Goal: Task Accomplishment & Management: Complete application form

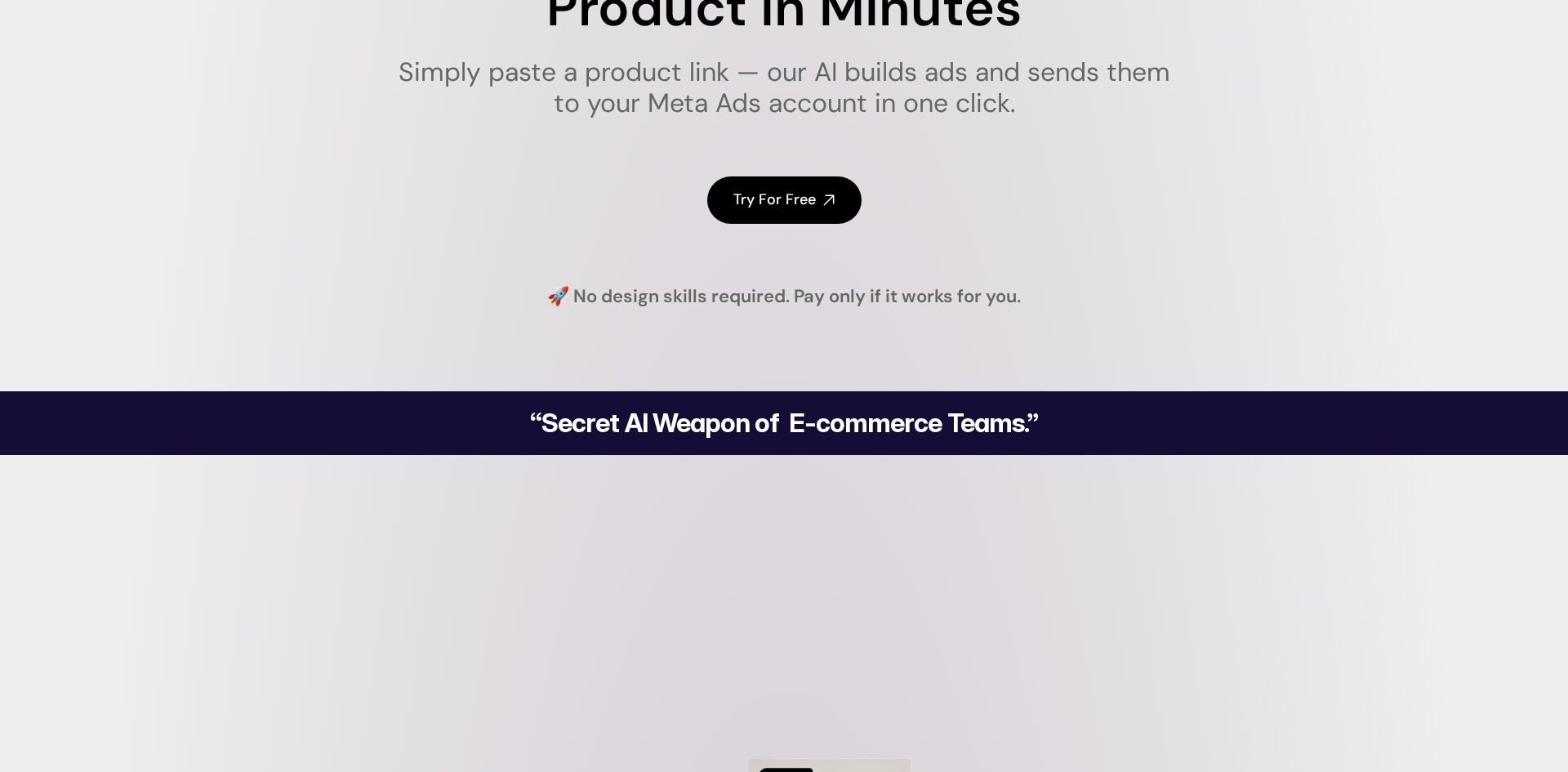
scroll to position [277, 0]
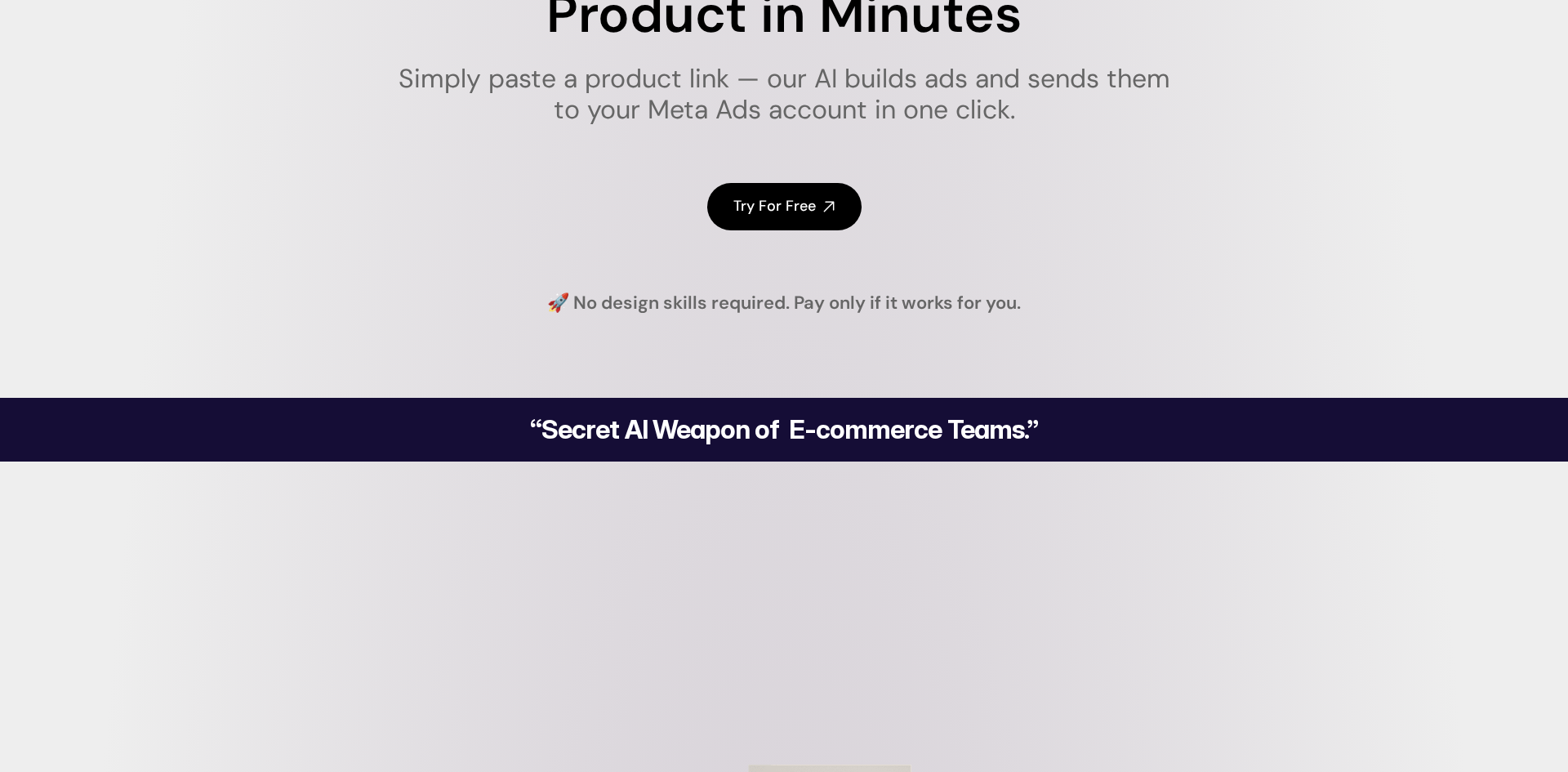
click at [761, 232] on div "Try For Free Try For Free Try For Free" at bounding box center [783, 206] width 816 height 110
click at [772, 187] on link "Try For Free" at bounding box center [784, 206] width 154 height 46
